Goal: Check status: Check status

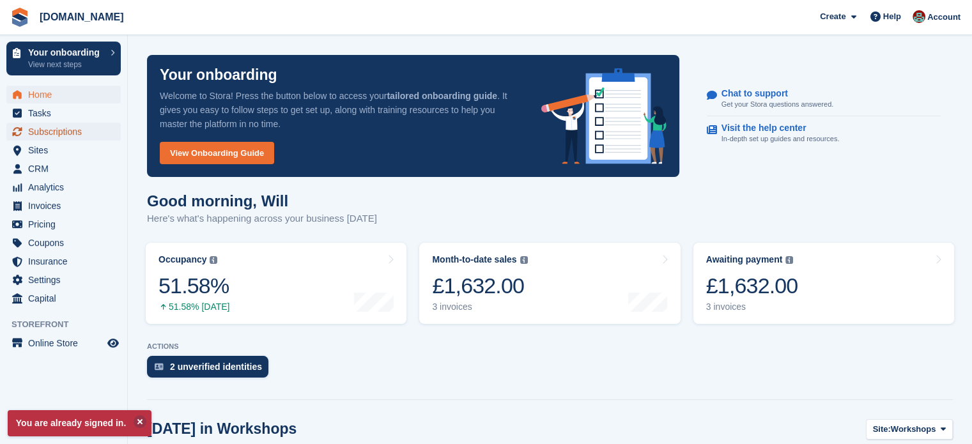
click at [54, 126] on span "Subscriptions" at bounding box center [66, 132] width 77 height 18
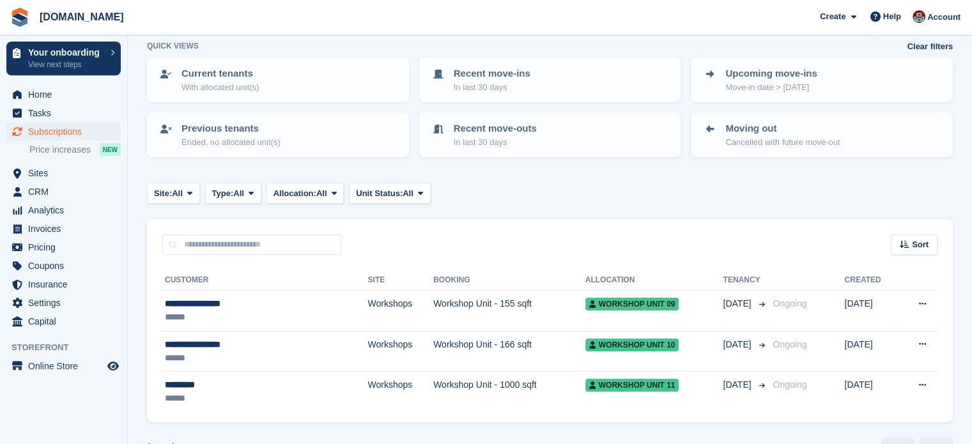
scroll to position [95, 0]
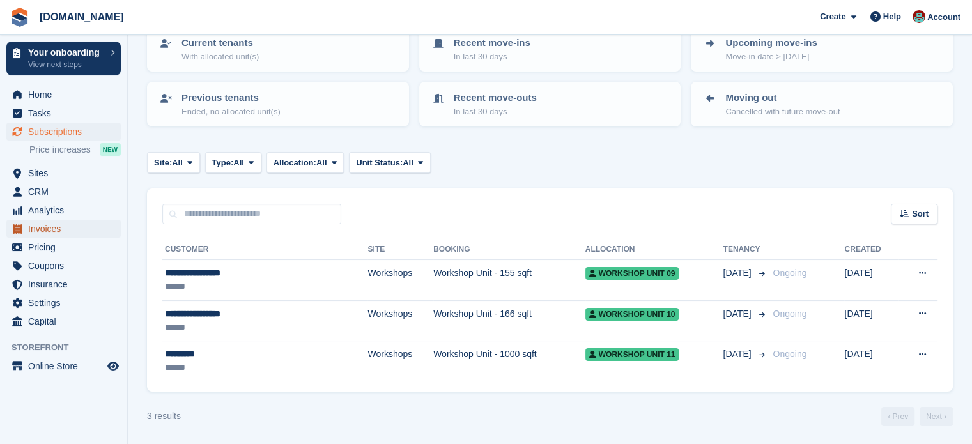
click at [54, 226] on span "Invoices" at bounding box center [66, 229] width 77 height 18
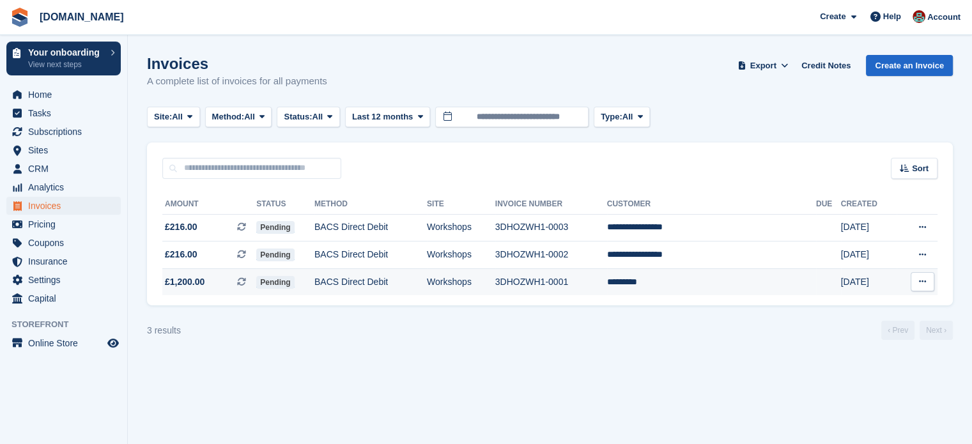
click at [427, 279] on td "BACS Direct Debit" at bounding box center [371, 282] width 113 height 27
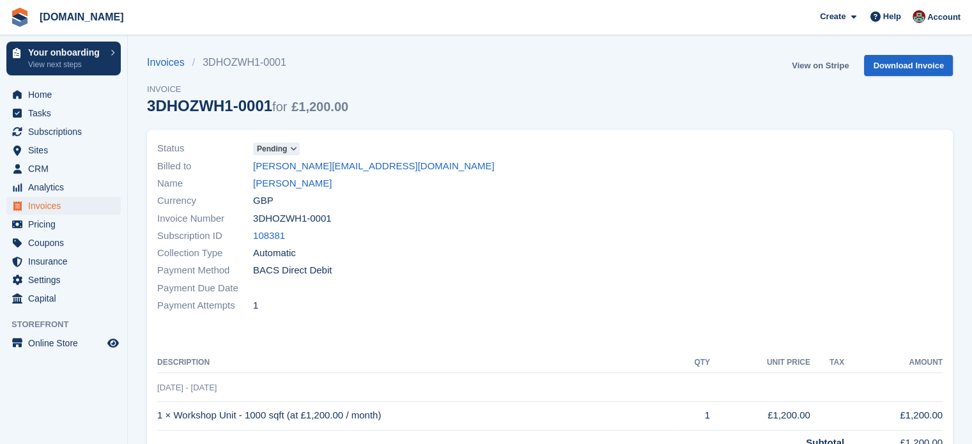
click at [821, 68] on link "View on Stripe" at bounding box center [820, 65] width 67 height 21
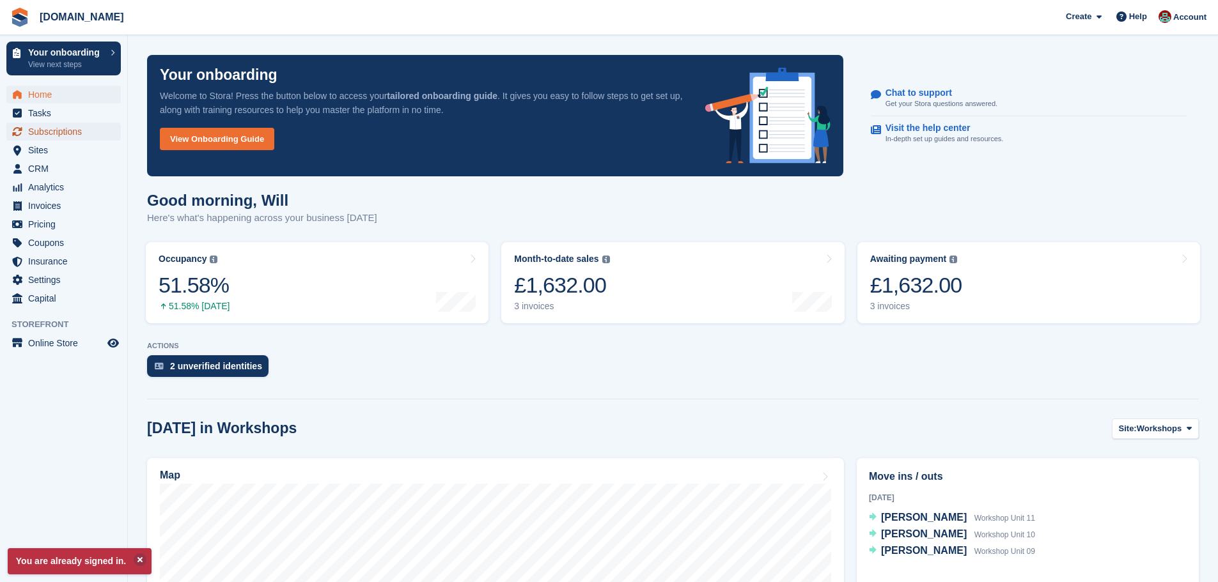
click at [38, 129] on span "Subscriptions" at bounding box center [66, 132] width 77 height 18
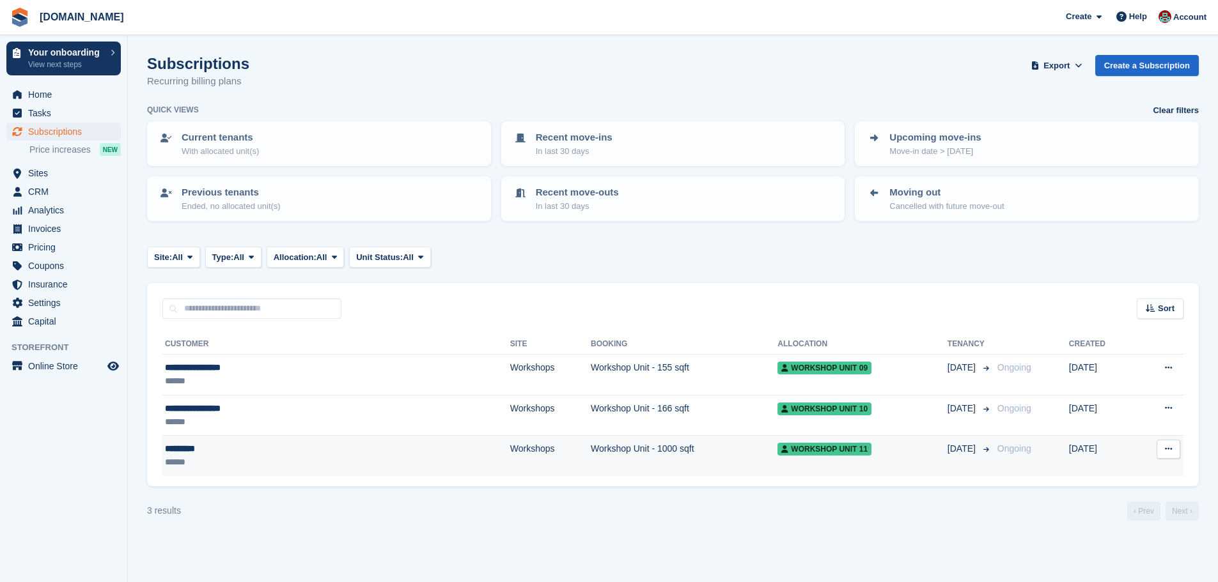
click at [192, 451] on div "*********" at bounding box center [260, 448] width 190 height 13
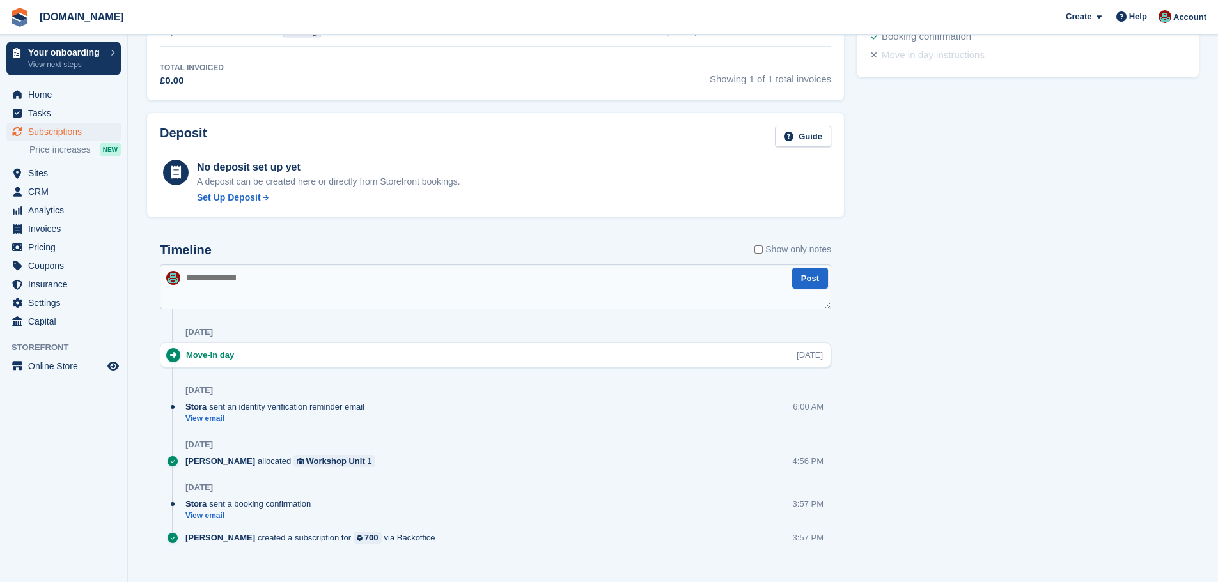
scroll to position [490, 0]
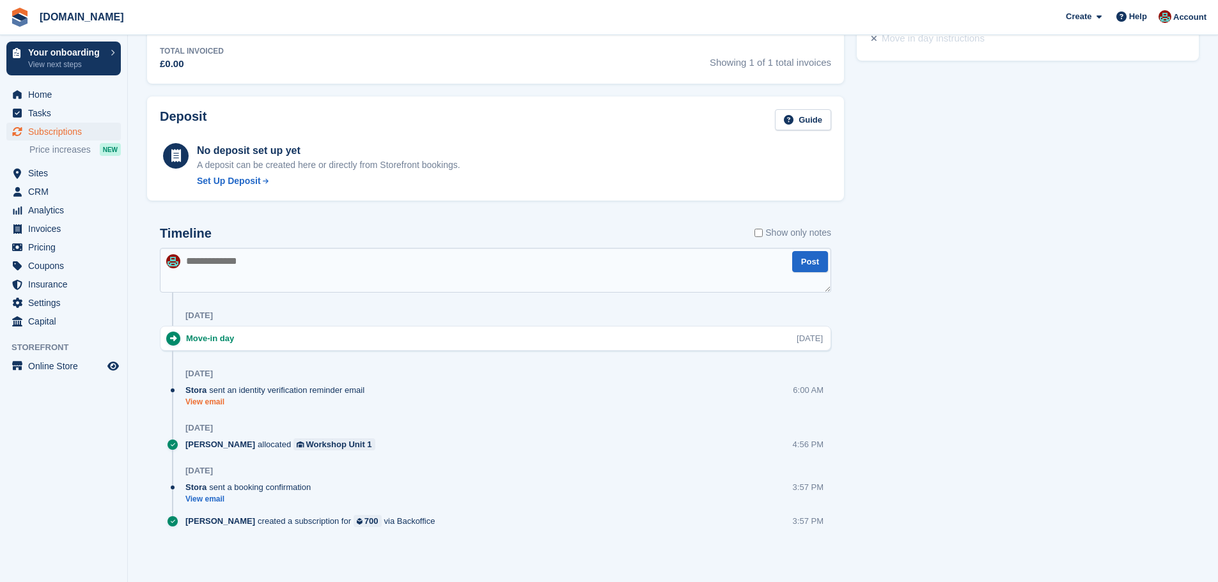
click at [211, 402] on link "View email" at bounding box center [277, 402] width 185 height 11
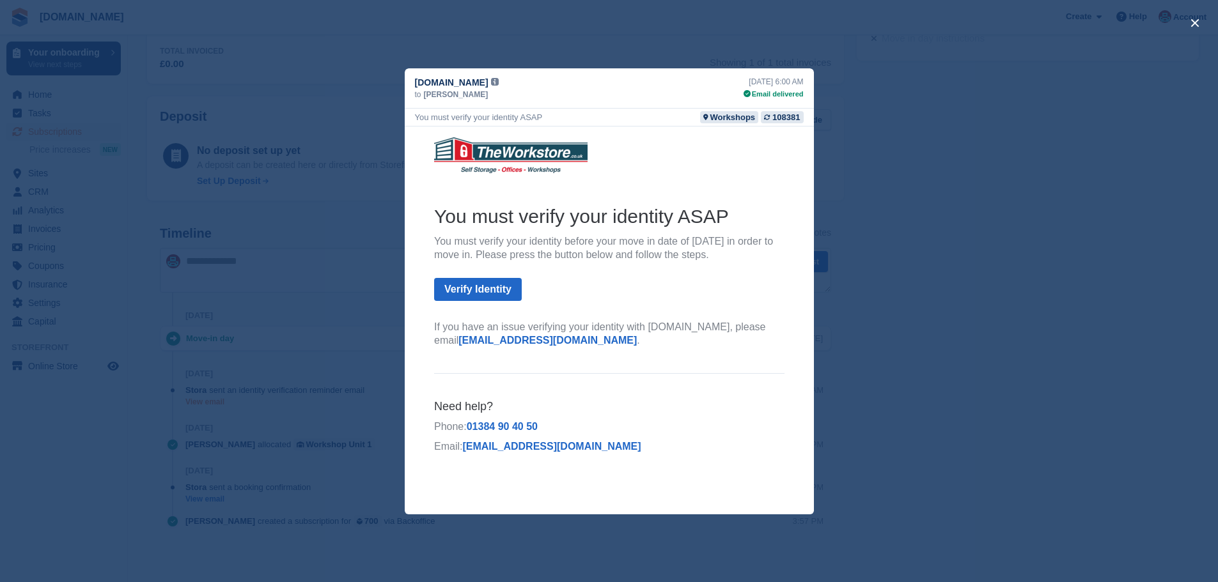
scroll to position [0, 0]
click at [991, 263] on div "close" at bounding box center [609, 291] width 1218 height 582
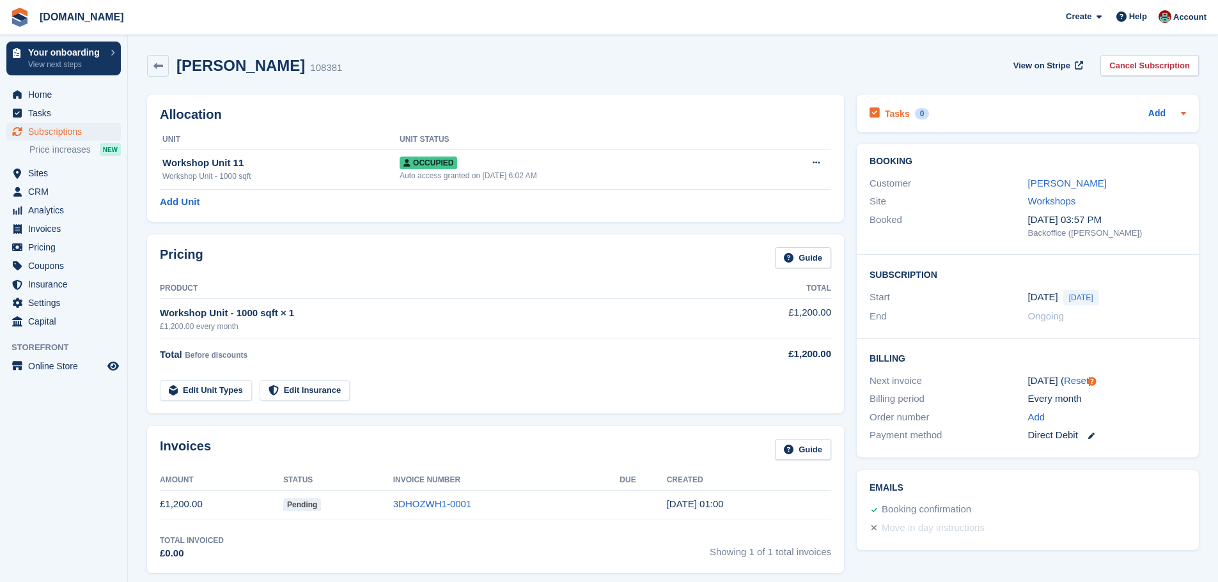
click at [1180, 114] on icon at bounding box center [1183, 113] width 10 height 10
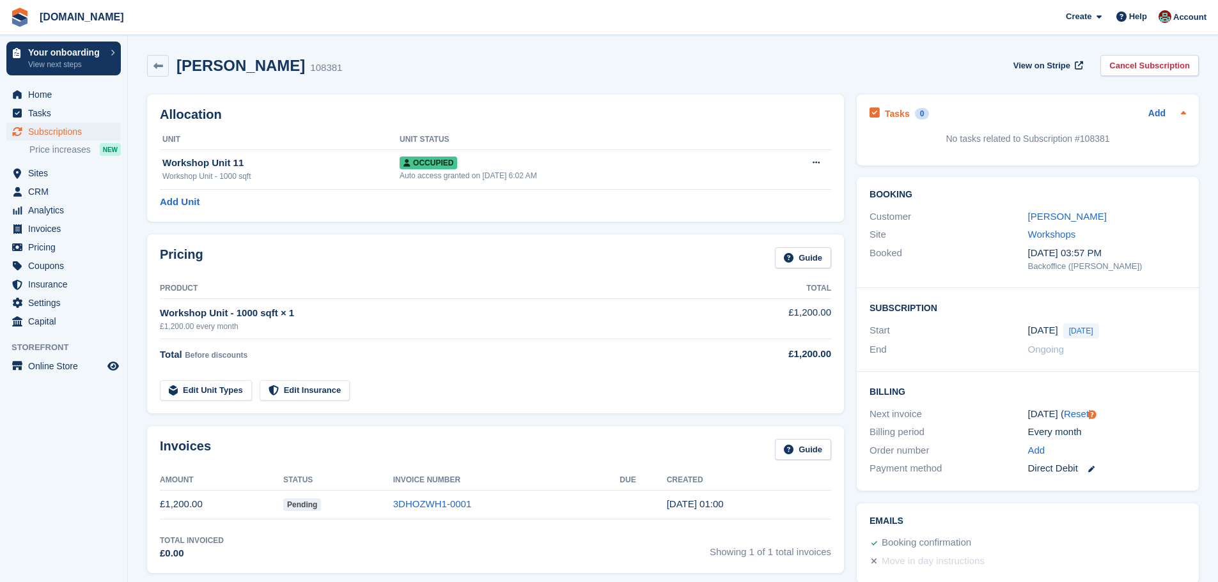
click at [1180, 114] on icon at bounding box center [1183, 113] width 10 height 10
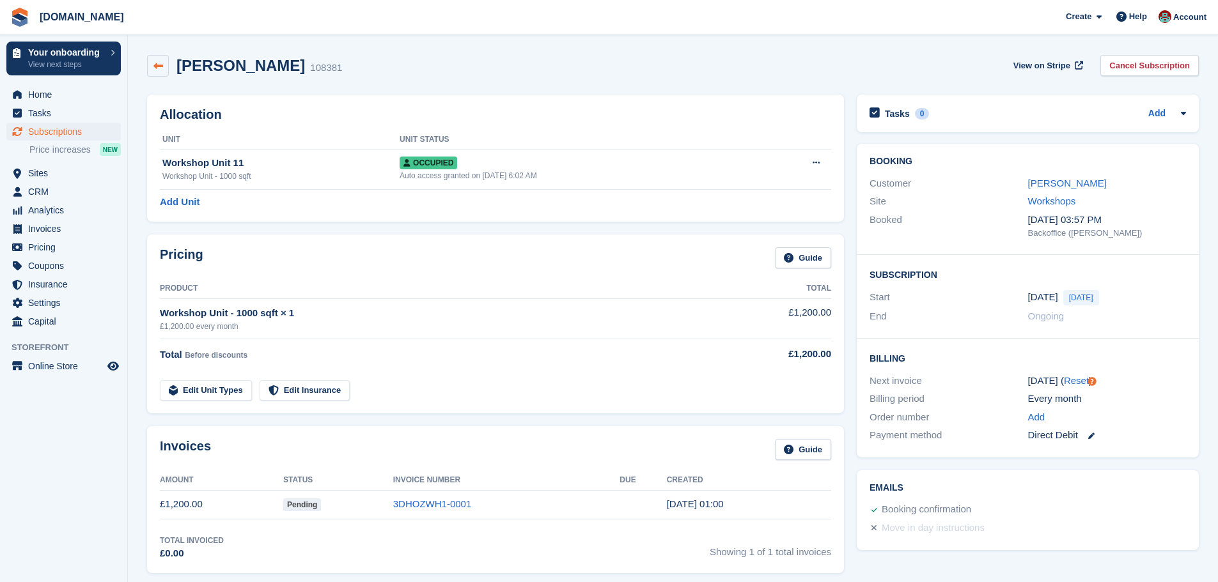
click at [160, 71] on link at bounding box center [158, 66] width 22 height 22
